Goal: Information Seeking & Learning: Learn about a topic

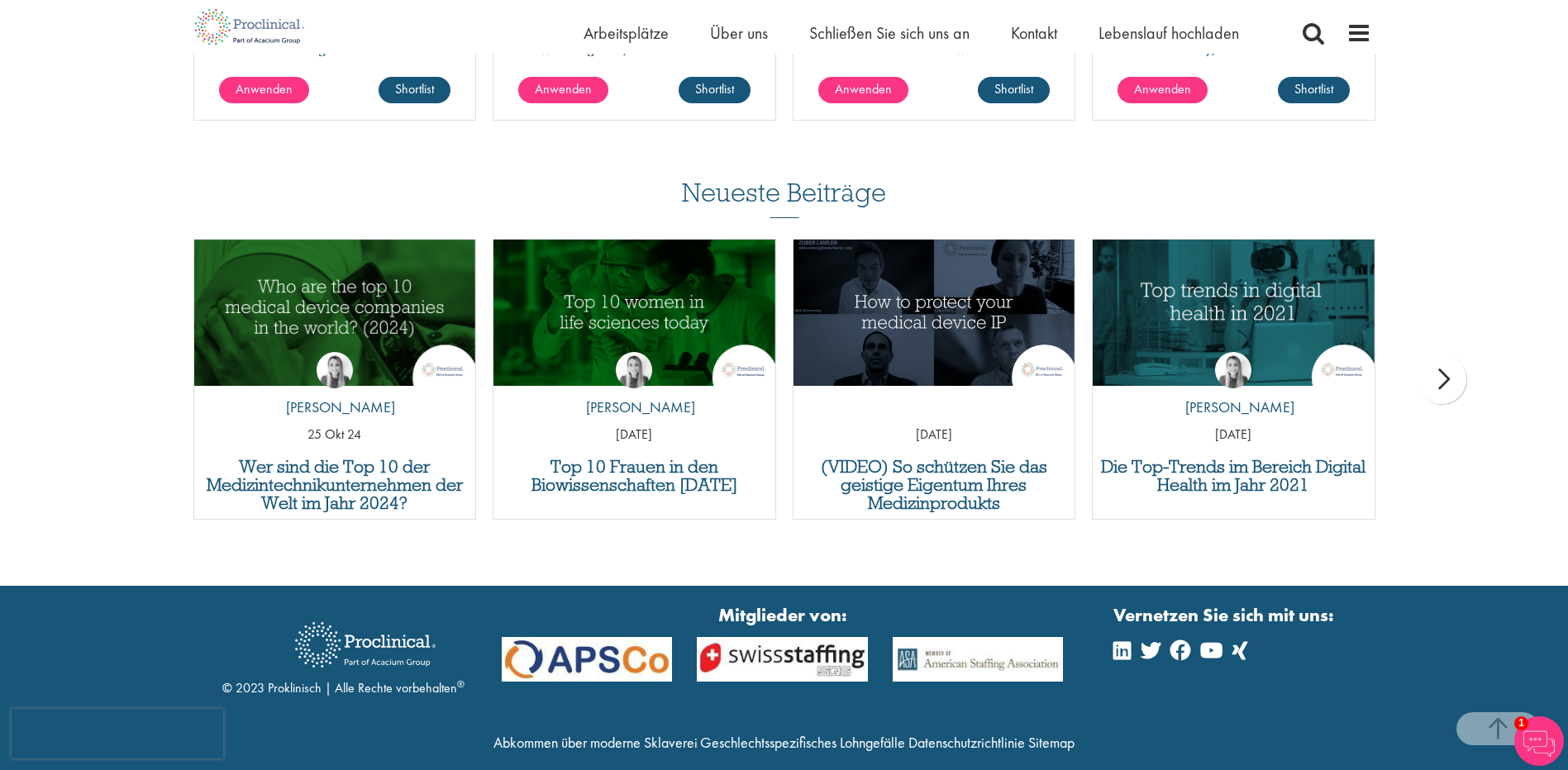
scroll to position [1611, 0]
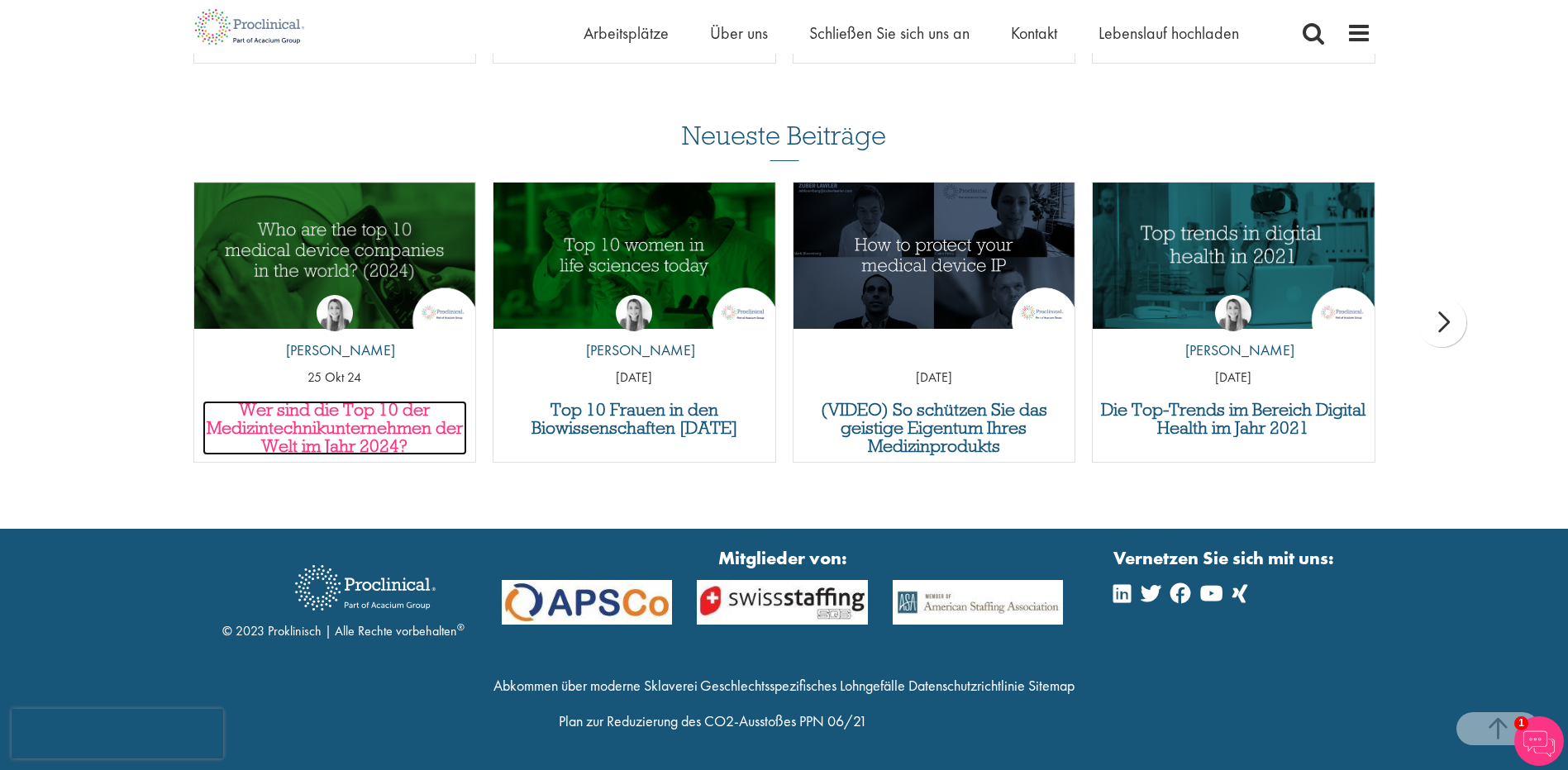
click at [281, 418] on h3 "Wer sind die Top 10 der Medizintechnikunternehmen der Welt im Jahr 2024?" at bounding box center [335, 428] width 265 height 55
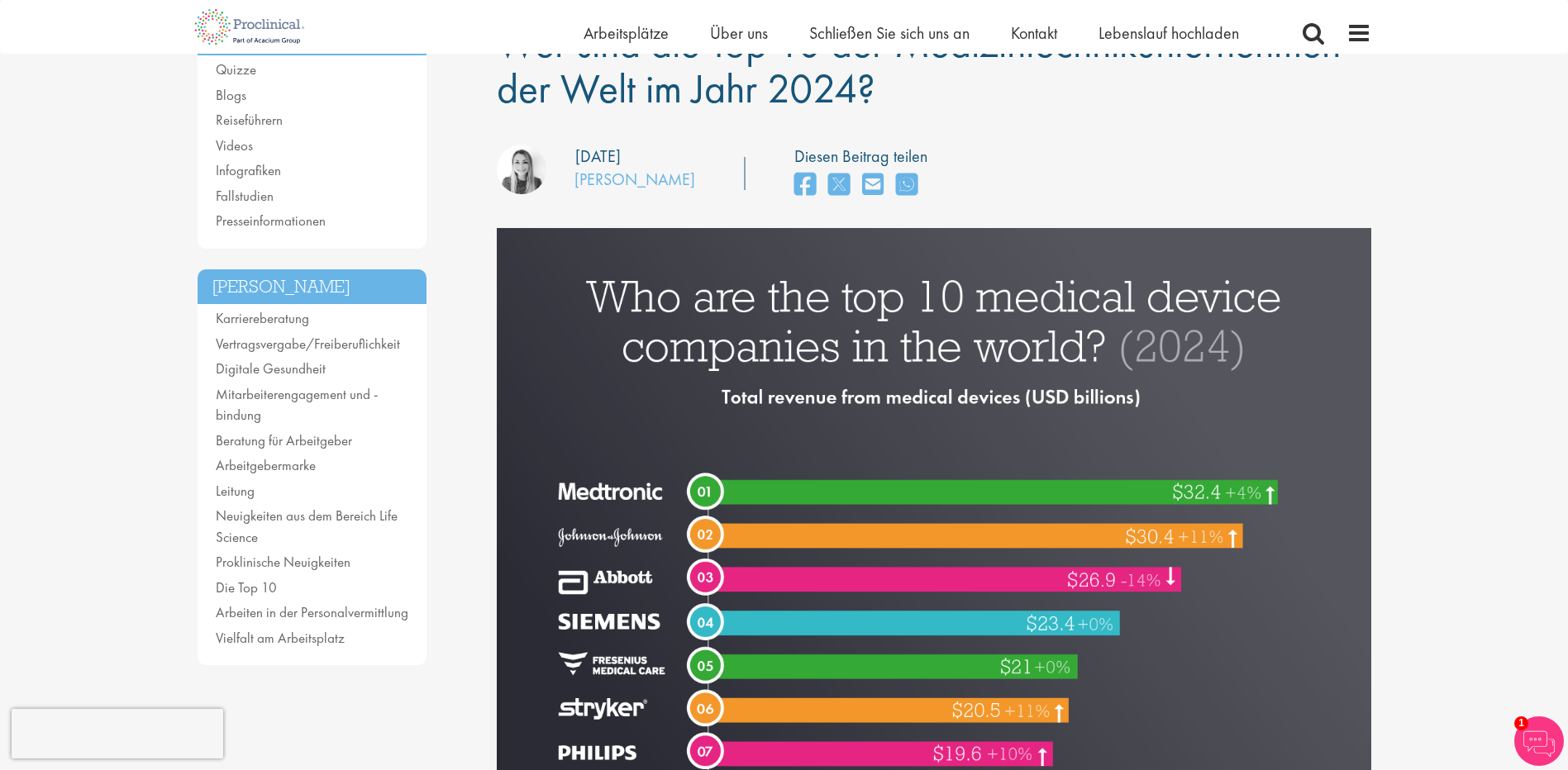
scroll to position [165, 0]
click at [237, 489] on link "Leitung" at bounding box center [235, 490] width 39 height 18
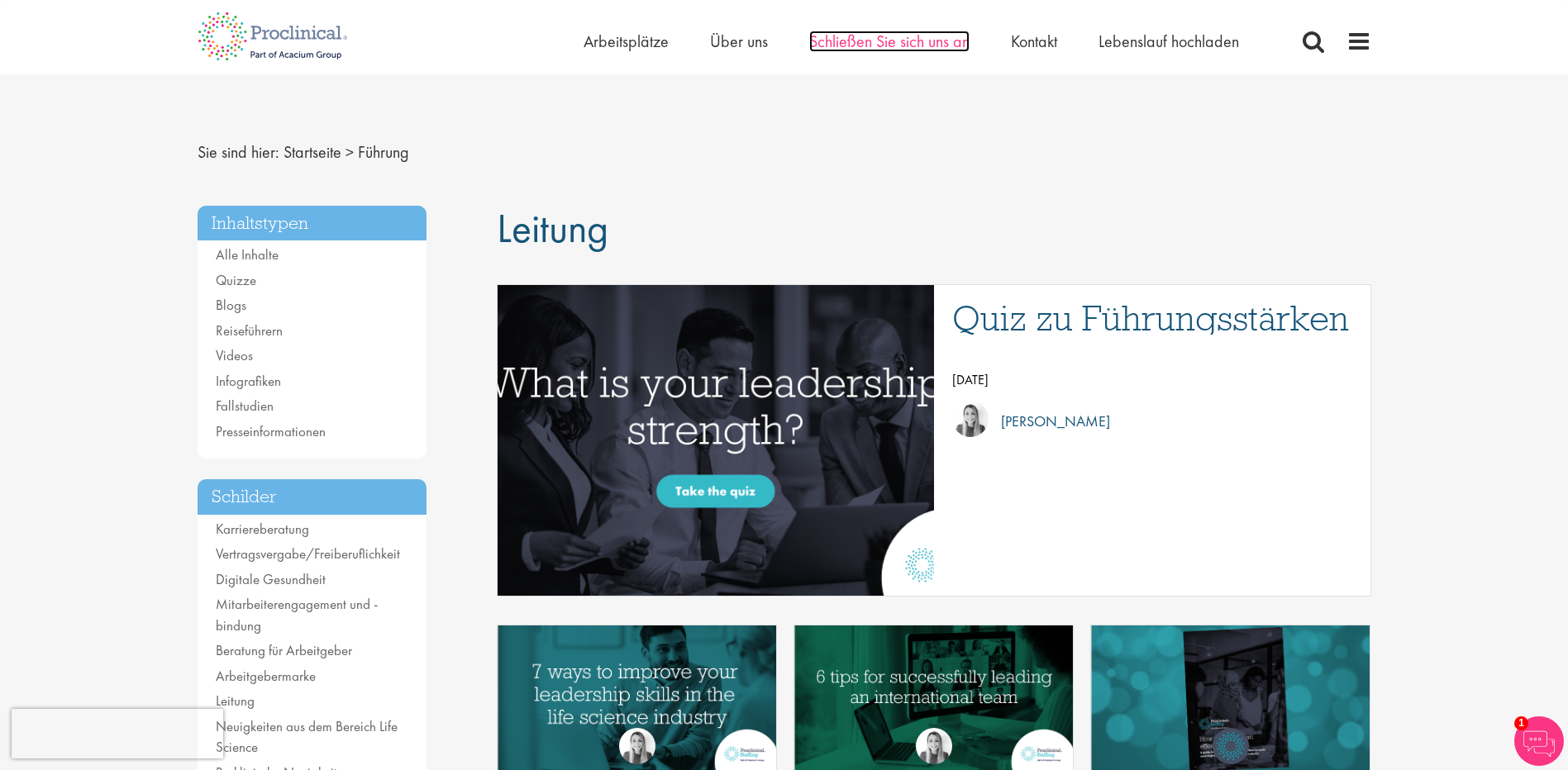
click at [900, 49] on span "Schließen Sie sich uns an" at bounding box center [889, 41] width 160 height 22
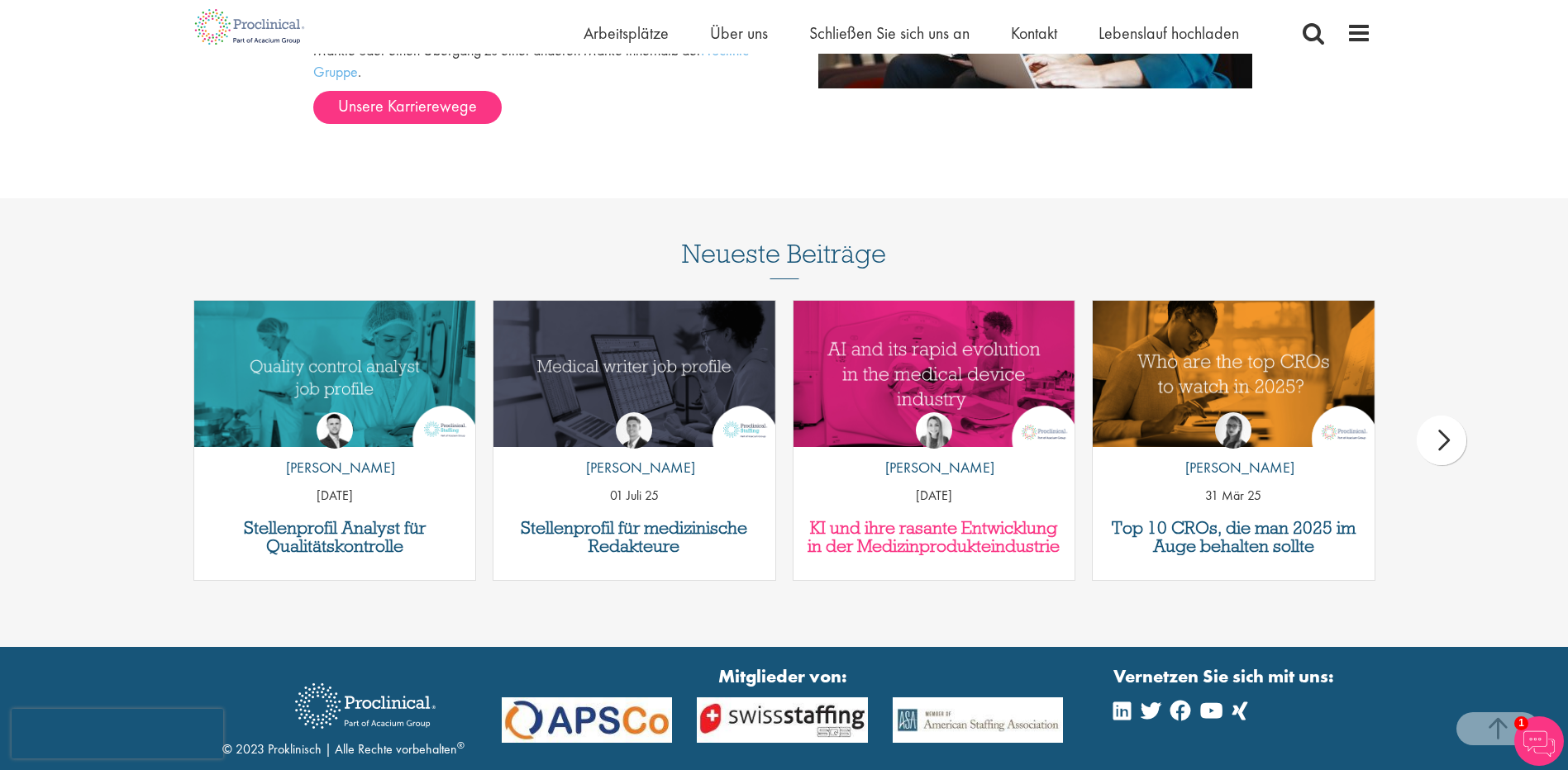
scroll to position [2263, 0]
